Goal: Information Seeking & Learning: Check status

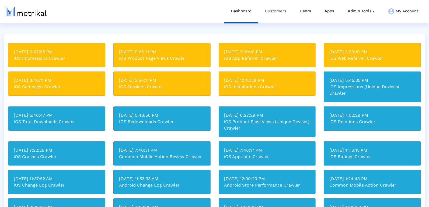
click at [272, 10] on link "Customers" at bounding box center [275, 11] width 35 height 22
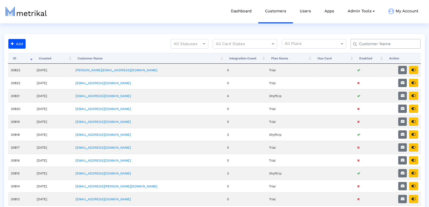
click at [372, 42] on input "text" at bounding box center [386, 44] width 63 height 6
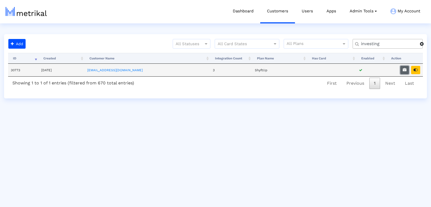
click at [407, 69] on button "button" at bounding box center [404, 70] width 9 height 8
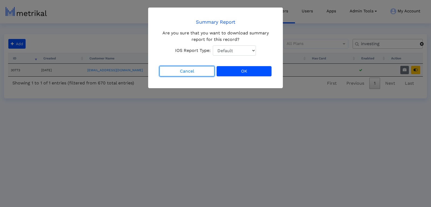
drag, startPoint x: 181, startPoint y: 72, endPoint x: 198, endPoint y: 73, distance: 17.5
click at [181, 73] on button "Cancel" at bounding box center [186, 71] width 55 height 10
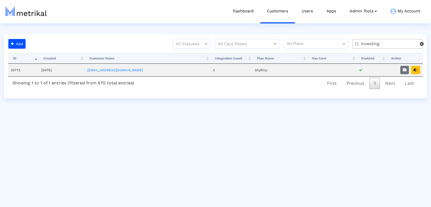
click at [375, 42] on input "investing" at bounding box center [388, 44] width 63 height 6
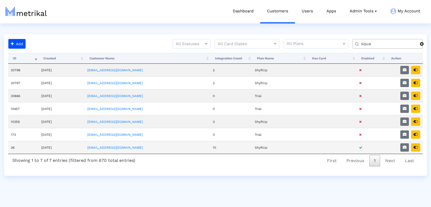
type input "squa"
click at [409, 143] on td at bounding box center [404, 147] width 37 height 13
click at [406, 146] on icon "button" at bounding box center [404, 148] width 4 height 4
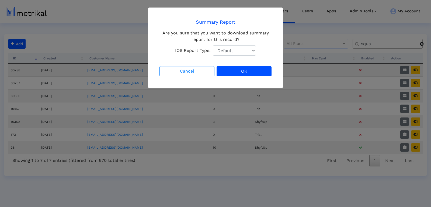
click at [220, 53] on select "Default Total Downloads New Downloads Redownloads" at bounding box center [234, 50] width 43 height 10
select select "1: 1"
click at [213, 45] on select "Default Total Downloads New Downloads Redownloads" at bounding box center [234, 50] width 43 height 10
drag, startPoint x: 251, startPoint y: 72, endPoint x: 254, endPoint y: 70, distance: 3.7
click at [251, 72] on button "OK" at bounding box center [243, 71] width 55 height 10
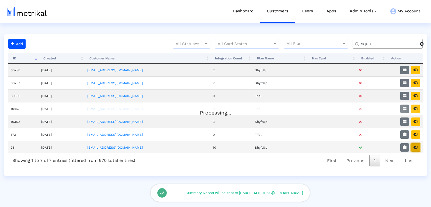
click at [412, 143] on button "button" at bounding box center [415, 147] width 9 height 8
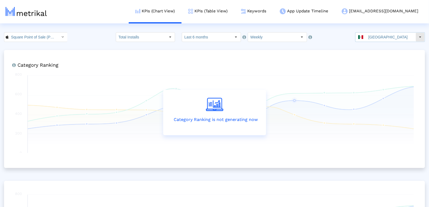
click at [393, 40] on input "[GEOGRAPHIC_DATA]" at bounding box center [391, 37] width 50 height 9
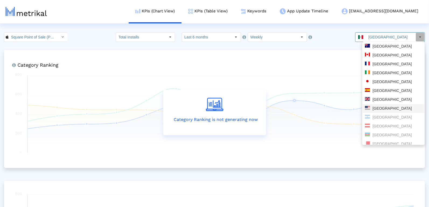
click at [381, 112] on div "[GEOGRAPHIC_DATA]" at bounding box center [393, 108] width 62 height 9
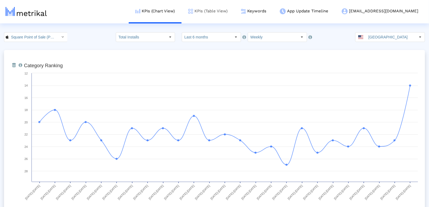
click at [218, 12] on link "KPIs (Table View)" at bounding box center [207, 11] width 53 height 22
click at [225, 12] on link "KPIs (Table View)" at bounding box center [207, 11] width 53 height 22
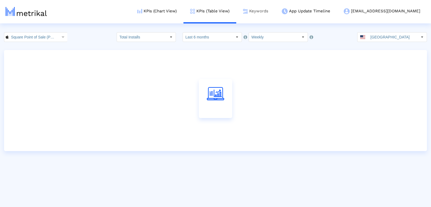
click at [275, 11] on link "Keywords" at bounding box center [255, 11] width 39 height 22
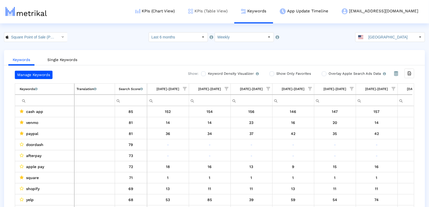
scroll to position [0, 778]
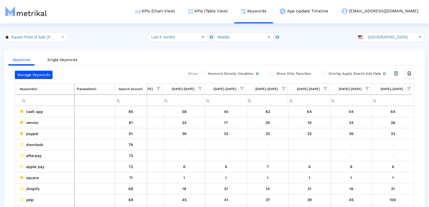
click at [365, 89] on span "Show filter options for column '09/28/25-10/04/25'" at bounding box center [367, 89] width 4 height 4
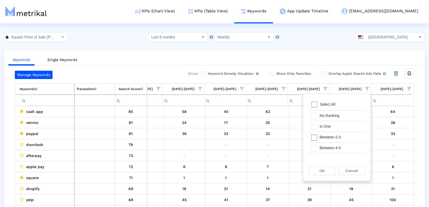
drag, startPoint x: 330, startPoint y: 138, endPoint x: 330, endPoint y: 157, distance: 19.1
click at [330, 140] on div "Between 2-3" at bounding box center [341, 137] width 48 height 10
click at [324, 163] on div "OK Cancel" at bounding box center [336, 171] width 67 height 20
click at [324, 174] on div "OK" at bounding box center [322, 171] width 26 height 8
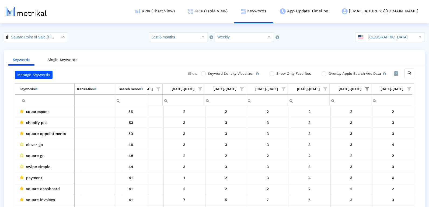
drag, startPoint x: 407, startPoint y: 85, endPoint x: 380, endPoint y: 101, distance: 31.2
click at [407, 87] on span "Show filter options for column '10/05/25-10/11/25'" at bounding box center [409, 89] width 4 height 4
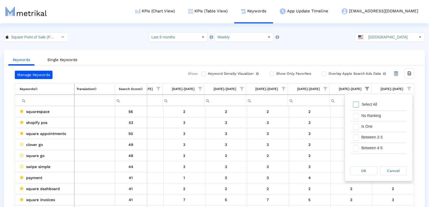
drag, startPoint x: 358, startPoint y: 100, endPoint x: 357, endPoint y: 105, distance: 4.9
click at [358, 100] on div "Select All" at bounding box center [378, 105] width 57 height 11
click at [358, 136] on span "Filter options" at bounding box center [356, 138] width 6 height 6
drag, startPoint x: 355, startPoint y: 125, endPoint x: 358, endPoint y: 169, distance: 43.4
click at [355, 126] on span "Filter options" at bounding box center [356, 127] width 6 height 6
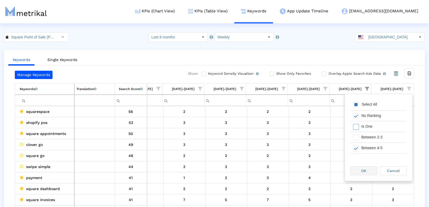
click at [361, 170] on div "OK" at bounding box center [364, 171] width 26 height 8
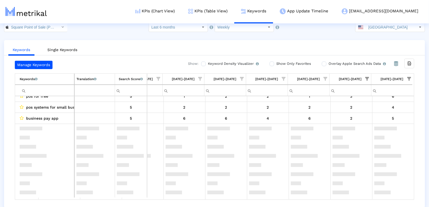
scroll to position [0, 0]
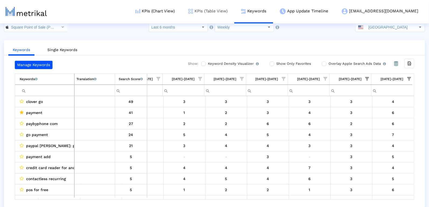
click at [234, 10] on link "KPIs (Table View)" at bounding box center [207, 11] width 53 height 22
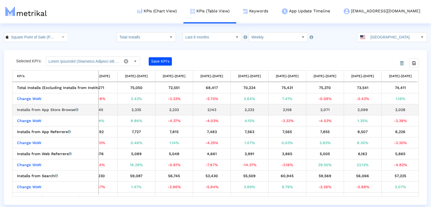
scroll to position [0, 456]
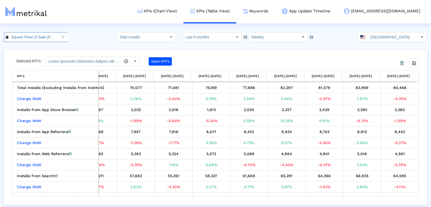
click at [49, 36] on input "Square Point of Sale (POS) < 335393788 >" at bounding box center [33, 37] width 48 height 9
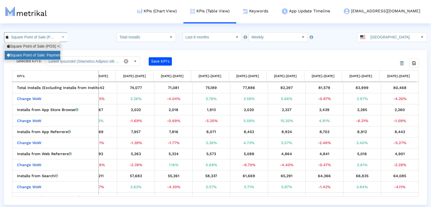
click at [42, 55] on div "Square Point of Sale: Payment <com.squareup>" at bounding box center [32, 55] width 51 height 5
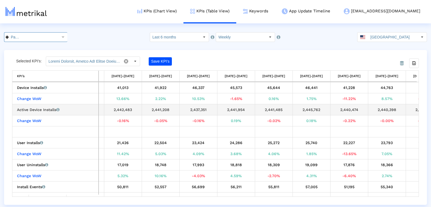
scroll to position [0, 624]
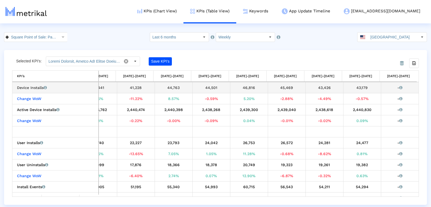
click at [362, 89] on div "43,179" at bounding box center [362, 87] width 34 height 7
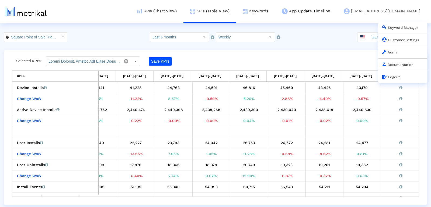
copy div "43,179"
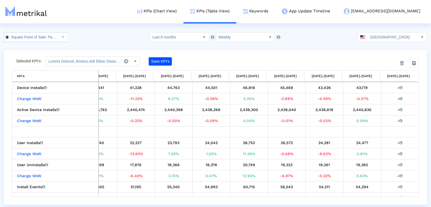
click at [40, 37] on input "Square Point of Sale: Payment < com.squareup >" at bounding box center [33, 37] width 48 height 9
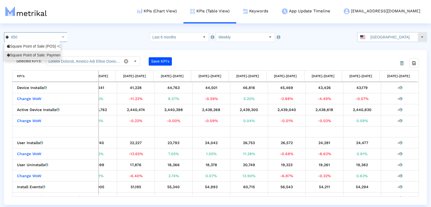
click at [386, 34] on input "[GEOGRAPHIC_DATA]" at bounding box center [393, 37] width 50 height 9
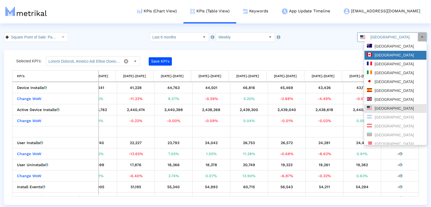
click at [381, 57] on div "[GEOGRAPHIC_DATA]" at bounding box center [395, 55] width 57 height 5
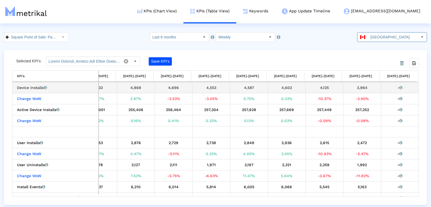
click at [361, 84] on div "3,964" at bounding box center [362, 87] width 34 height 7
copy div "3,964"
